Goal: Find specific page/section: Find specific page/section

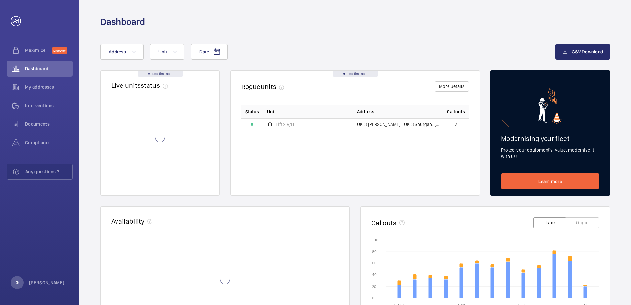
click at [263, 41] on div "Date Address Unit CSV Download Real time data Live units status﻿ Real time data…" at bounding box center [355, 255] width 552 height 455
click at [256, 52] on div "Date Address Unit" at bounding box center [327, 52] width 455 height 16
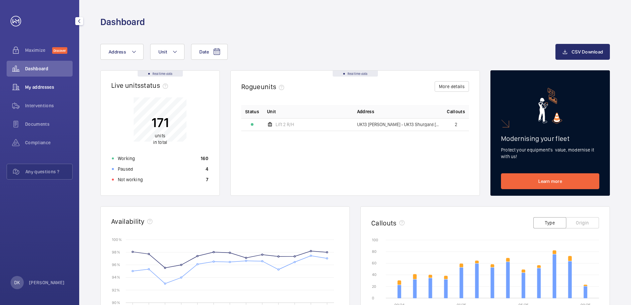
click at [45, 91] on div "My addresses" at bounding box center [40, 87] width 66 height 16
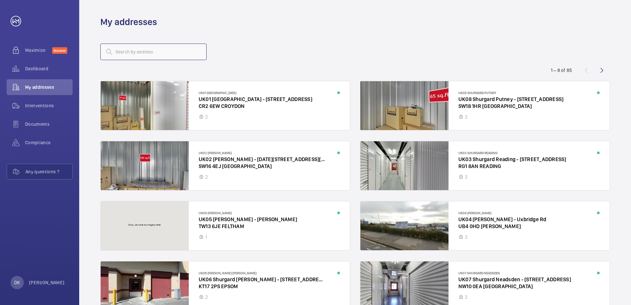
click at [136, 49] on input "text" at bounding box center [153, 52] width 106 height 17
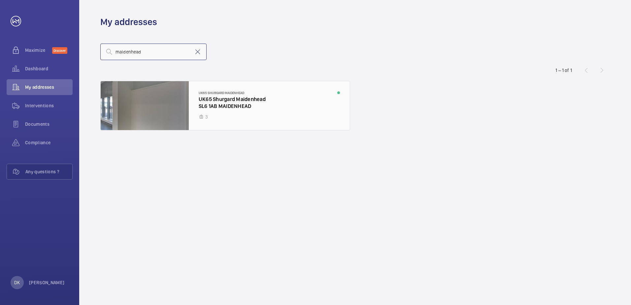
type input "maidenhead"
click at [230, 106] on div at bounding box center [225, 105] width 249 height 49
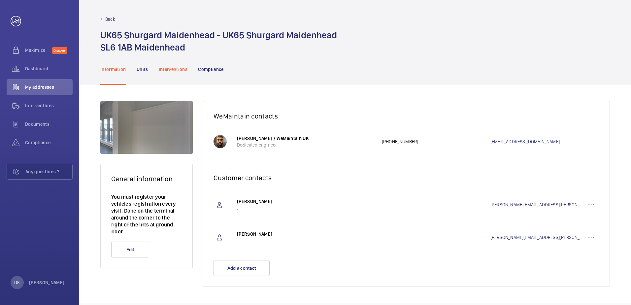
click at [173, 70] on p "Interventions" at bounding box center [173, 69] width 29 height 7
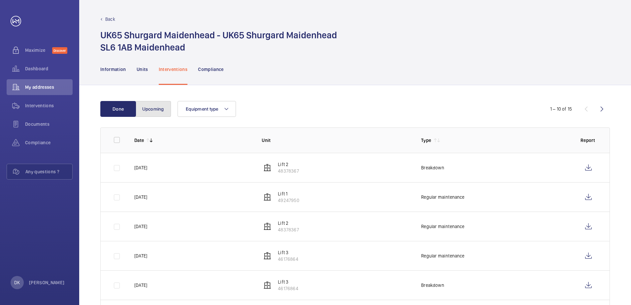
click at [158, 110] on button "Upcoming" at bounding box center [153, 109] width 36 height 16
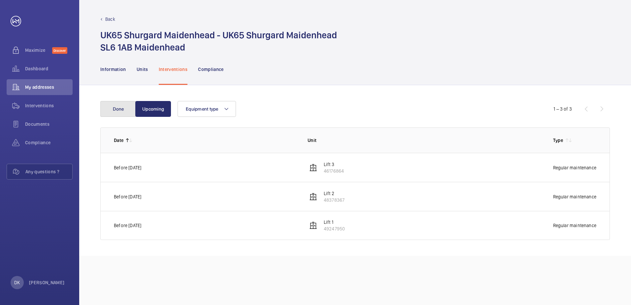
click at [130, 115] on button "Done" at bounding box center [118, 109] width 36 height 16
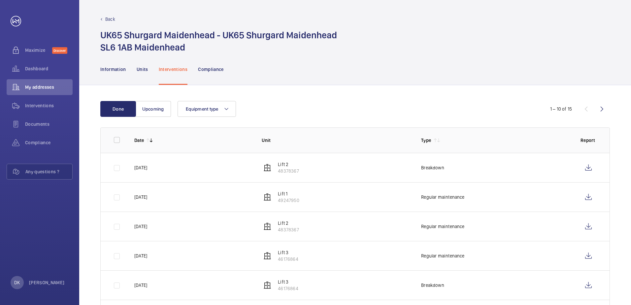
click at [298, 113] on div "Equipment type" at bounding box center [354, 109] width 353 height 16
click at [110, 21] on p "Back" at bounding box center [110, 19] width 10 height 7
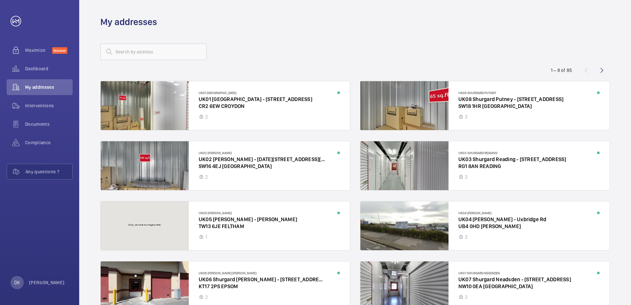
click at [236, 53] on div at bounding box center [355, 52] width 510 height 16
click at [283, 44] on div at bounding box center [355, 52] width 510 height 16
click at [232, 36] on wm-front-address-list "1 – 8 of 85 UK01 [GEOGRAPHIC_DATA] - [STREET_ADDRESS] [GEOGRAPHIC_DATA] - [STRE…" at bounding box center [355, 186] width 552 height 316
click at [425, 65] on wm-front-address-list "1 – 8 of 85 UK01 [GEOGRAPHIC_DATA] - [STREET_ADDRESS] [GEOGRAPHIC_DATA] - [STRE…" at bounding box center [355, 186] width 552 height 316
